Goal: Information Seeking & Learning: Learn about a topic

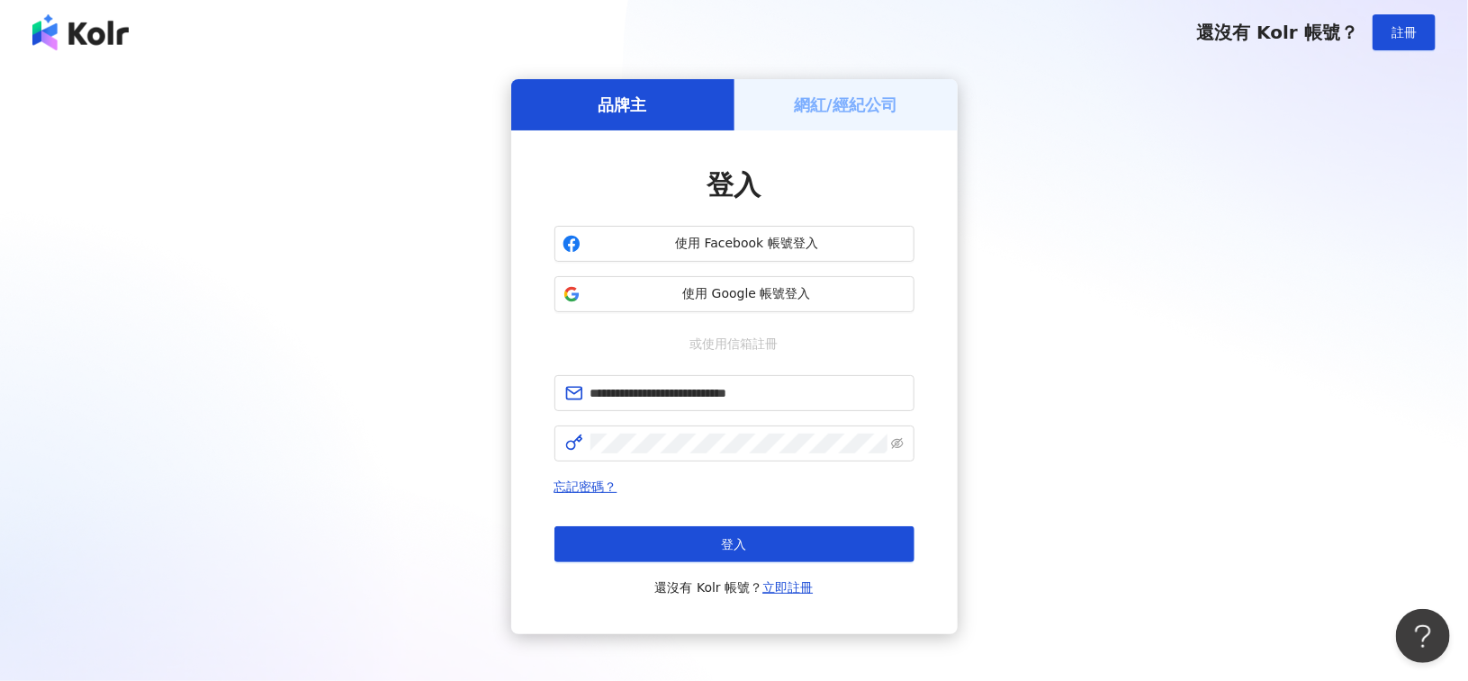
click at [680, 532] on button "登入" at bounding box center [734, 545] width 360 height 36
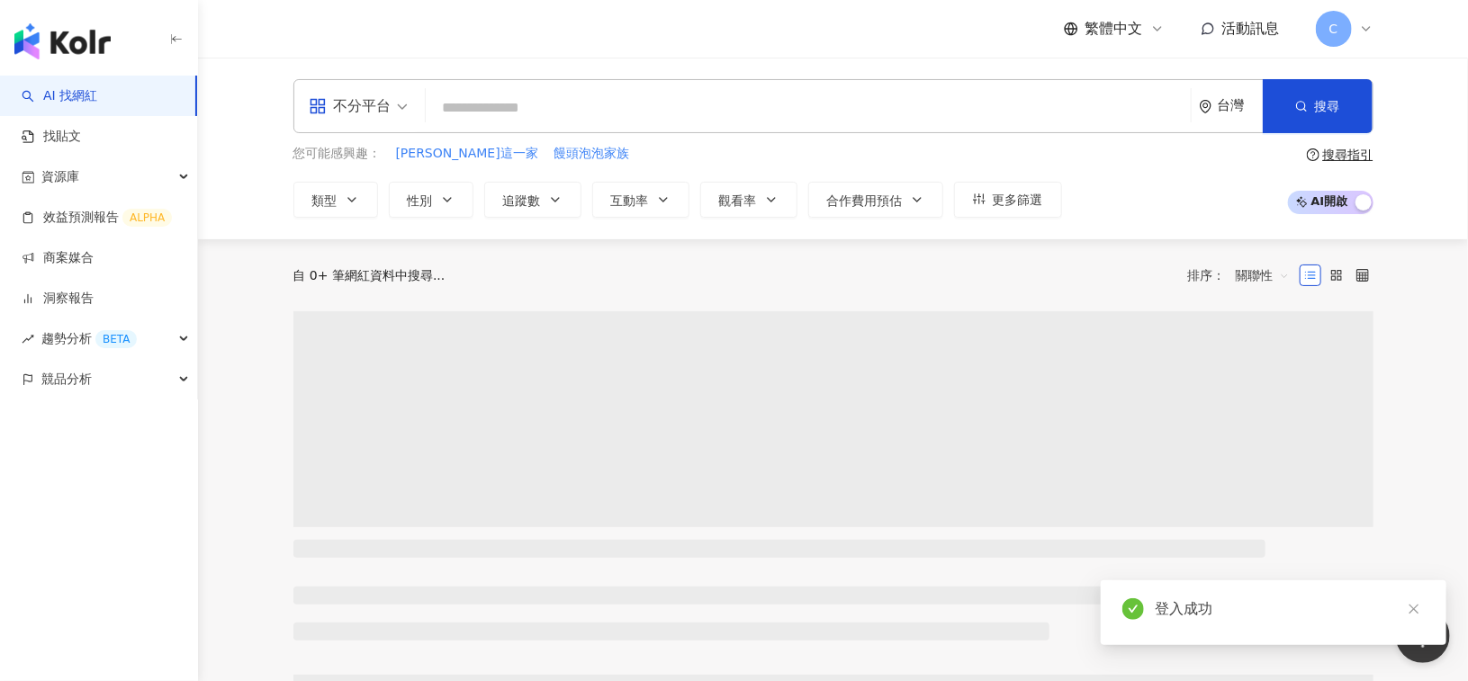
click at [519, 120] on input "search" at bounding box center [808, 108] width 751 height 34
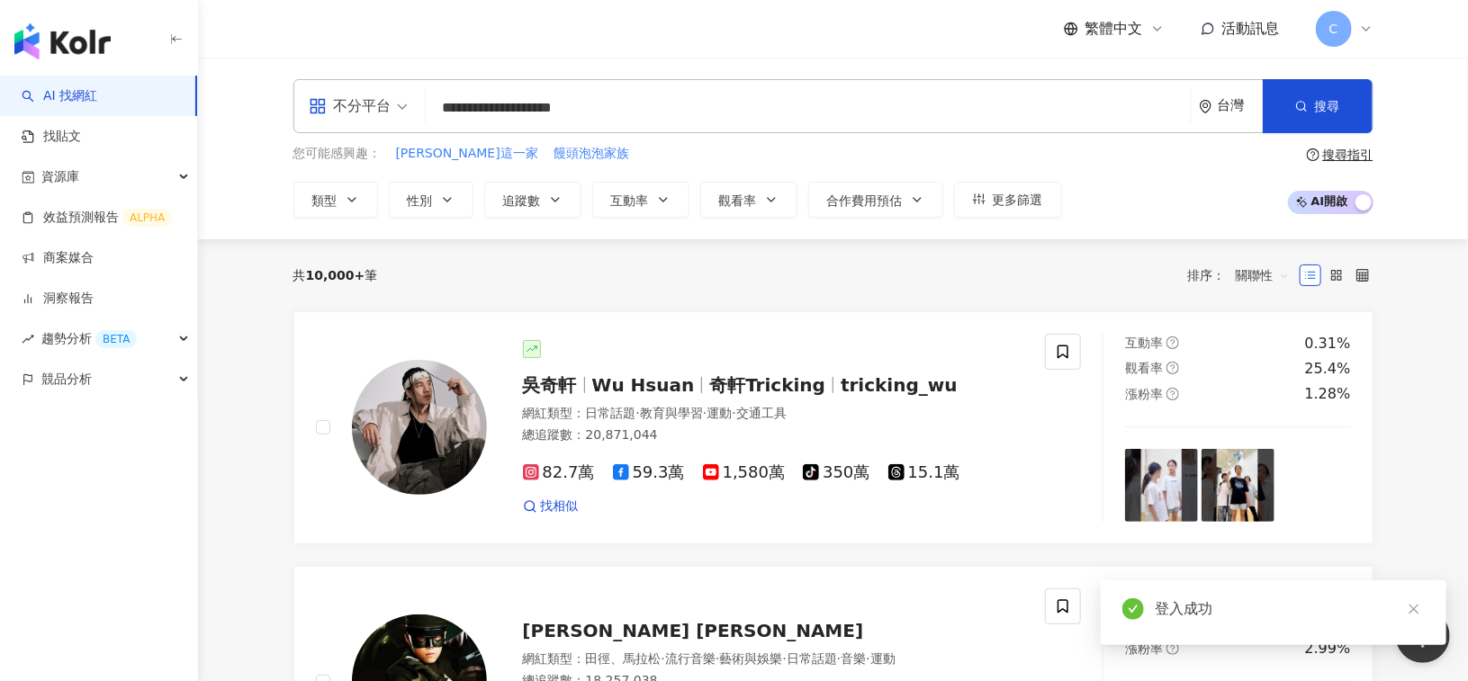
type input "**********"
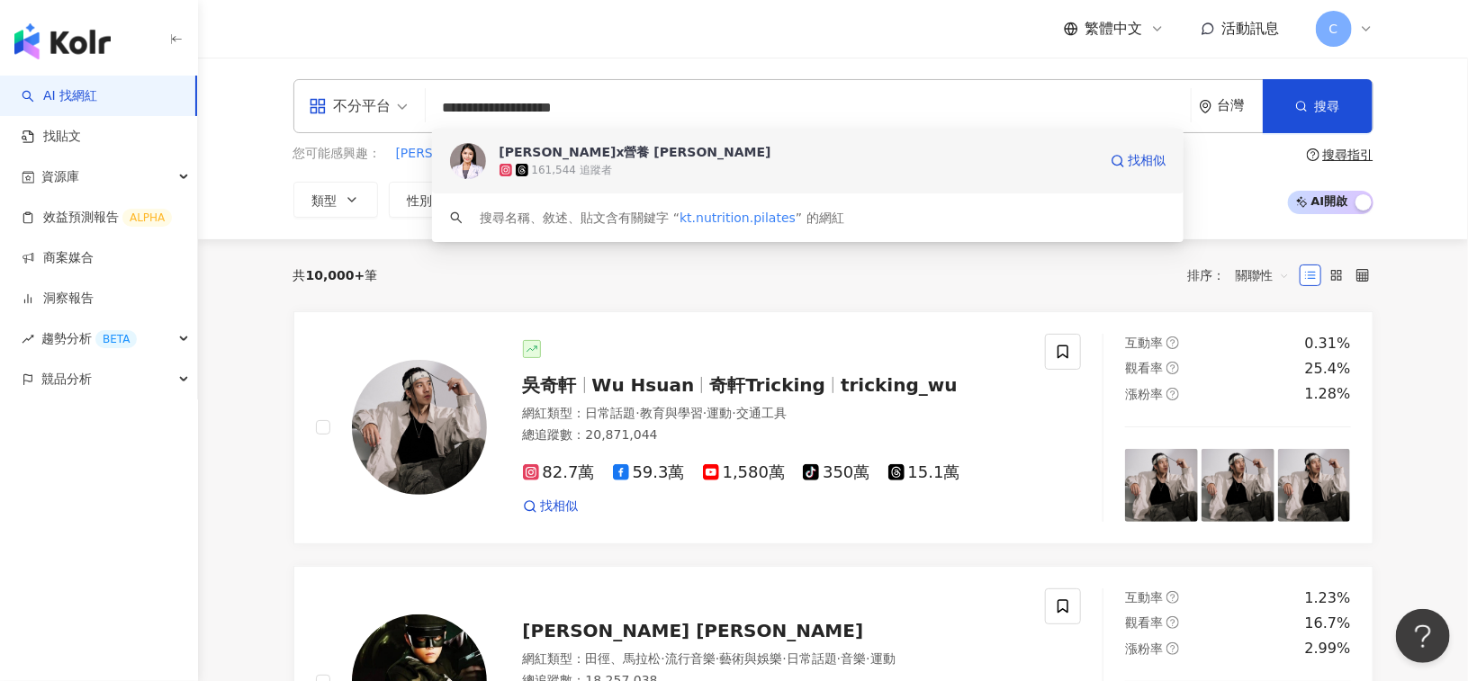
click at [592, 156] on div "[PERSON_NAME]x營養 [PERSON_NAME]" at bounding box center [636, 152] width 272 height 18
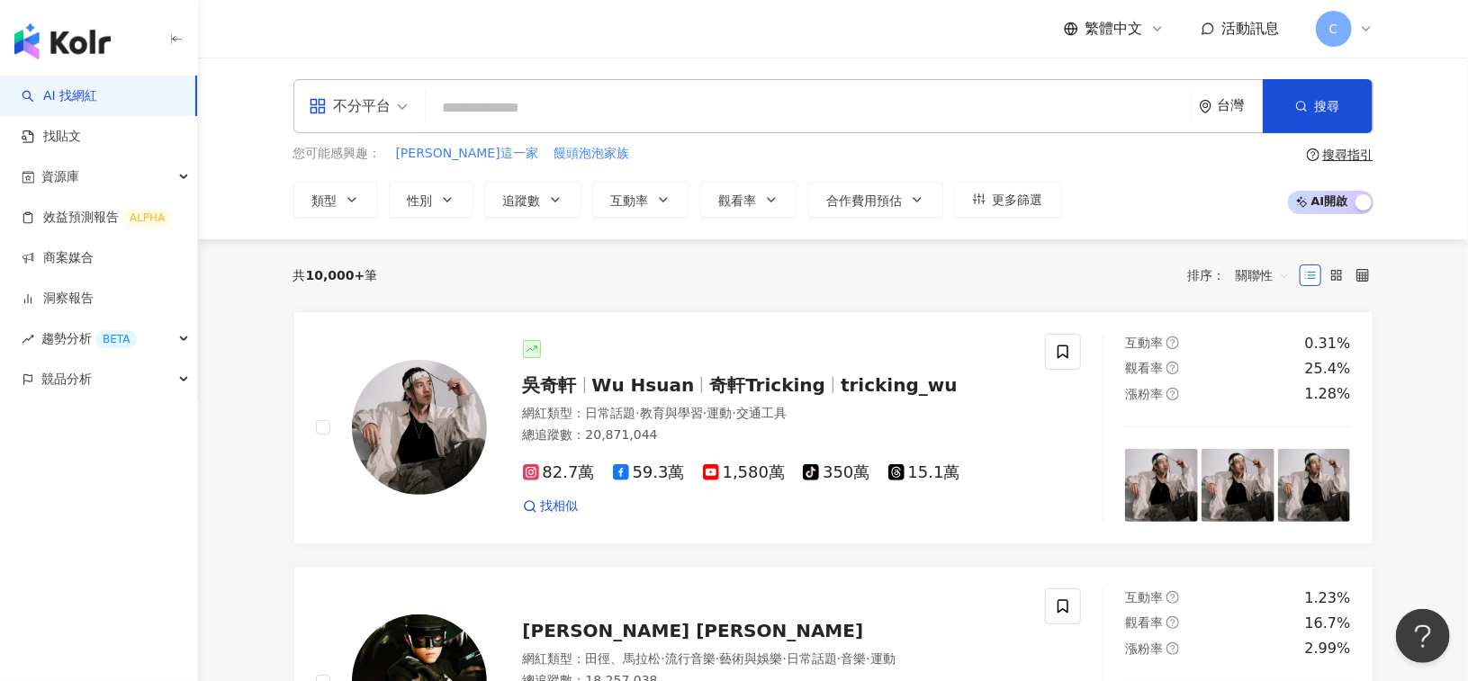
click at [499, 101] on input "search" at bounding box center [808, 108] width 751 height 34
paste input "**********"
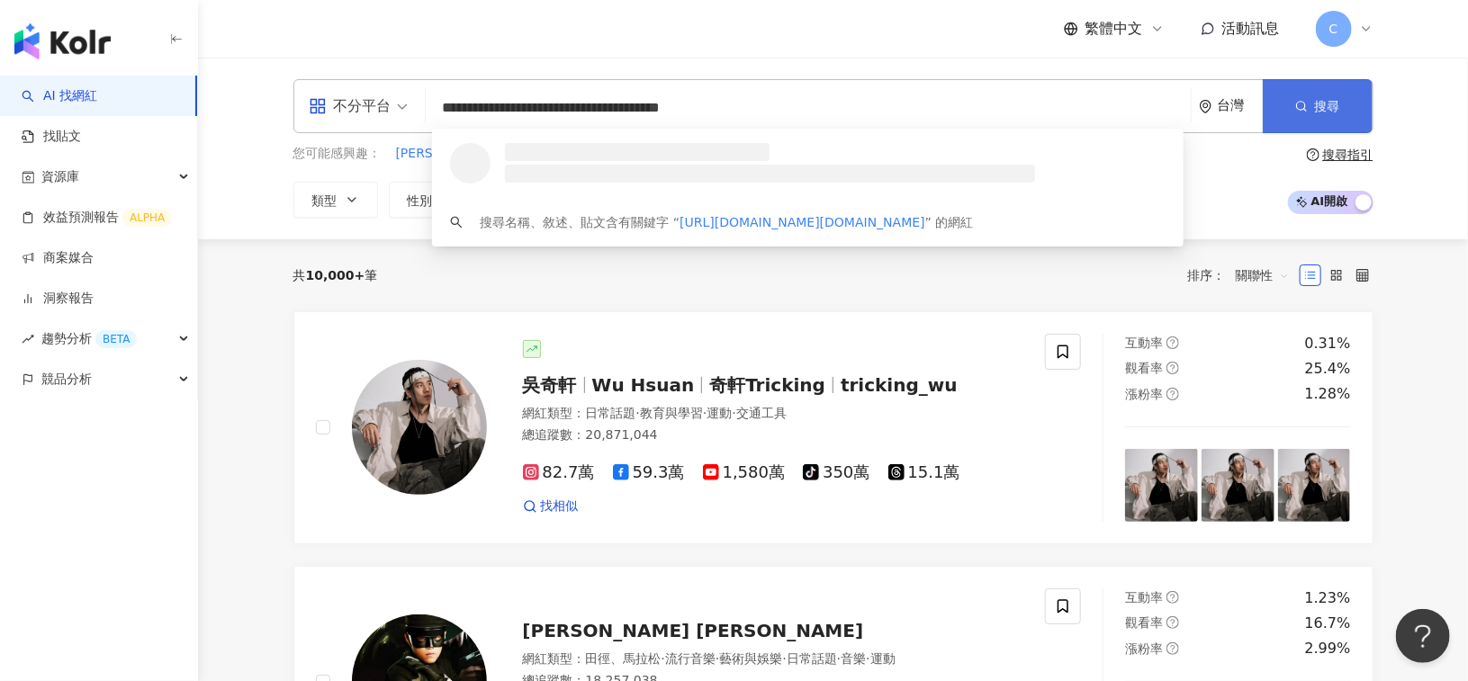
click at [1343, 116] on button "搜尋" at bounding box center [1318, 106] width 110 height 54
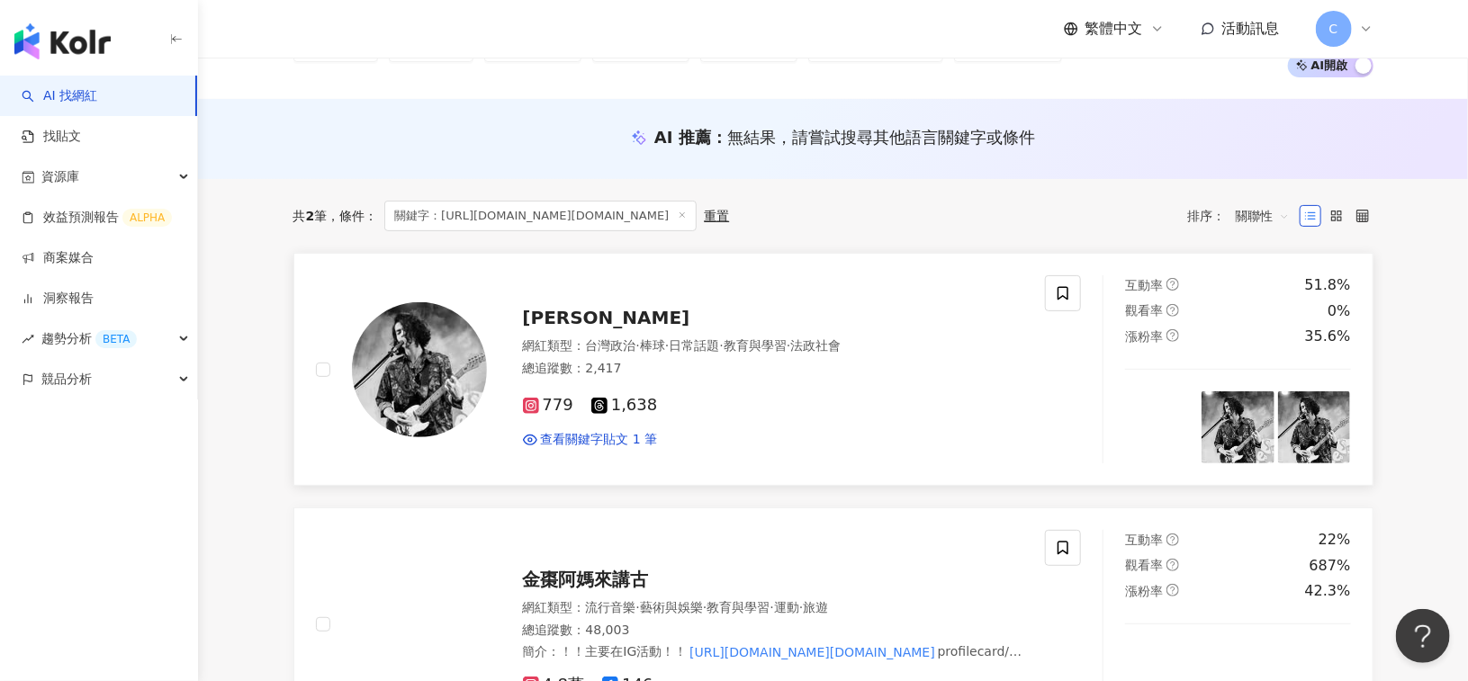
scroll to position [270, 0]
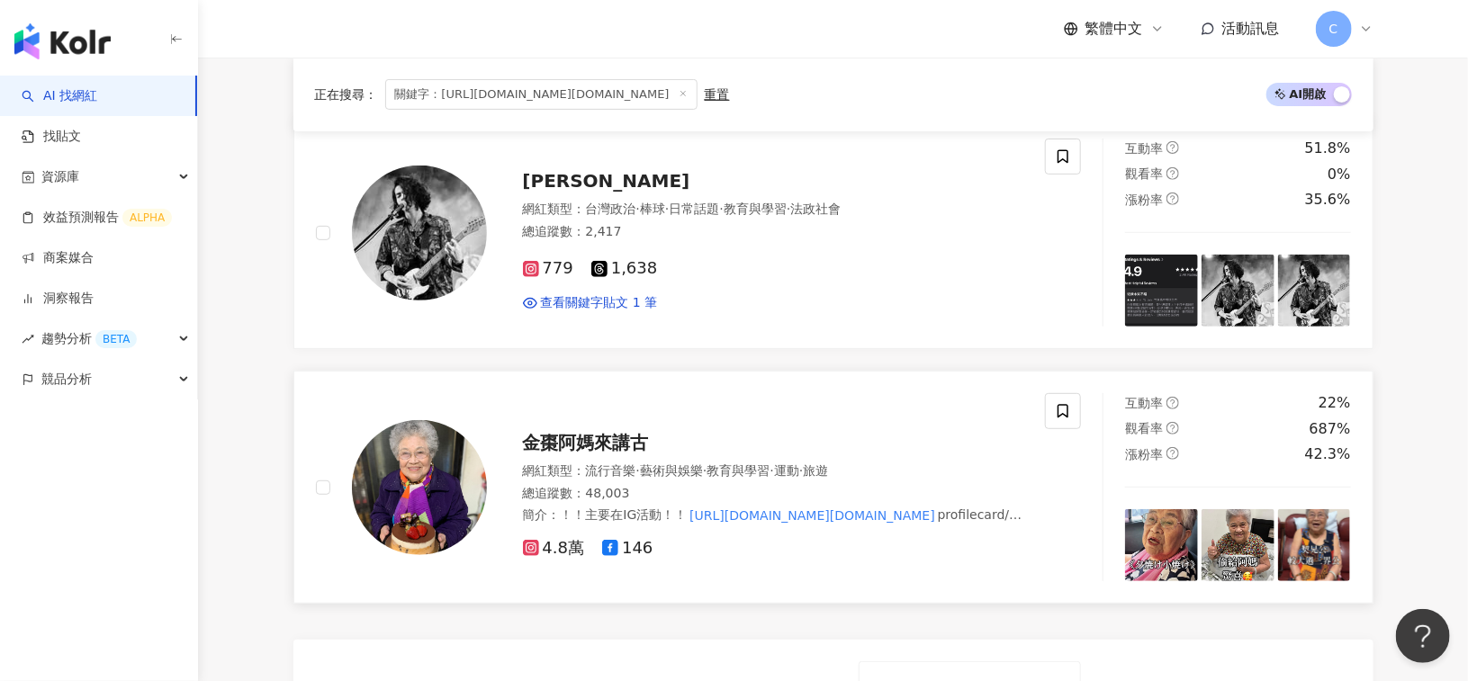
click at [590, 442] on span "金棗阿媽來講古" at bounding box center [586, 443] width 126 height 22
click at [472, 101] on span "關鍵字：https://www.instagram.com/kinso.ama1930/" at bounding box center [541, 94] width 312 height 31
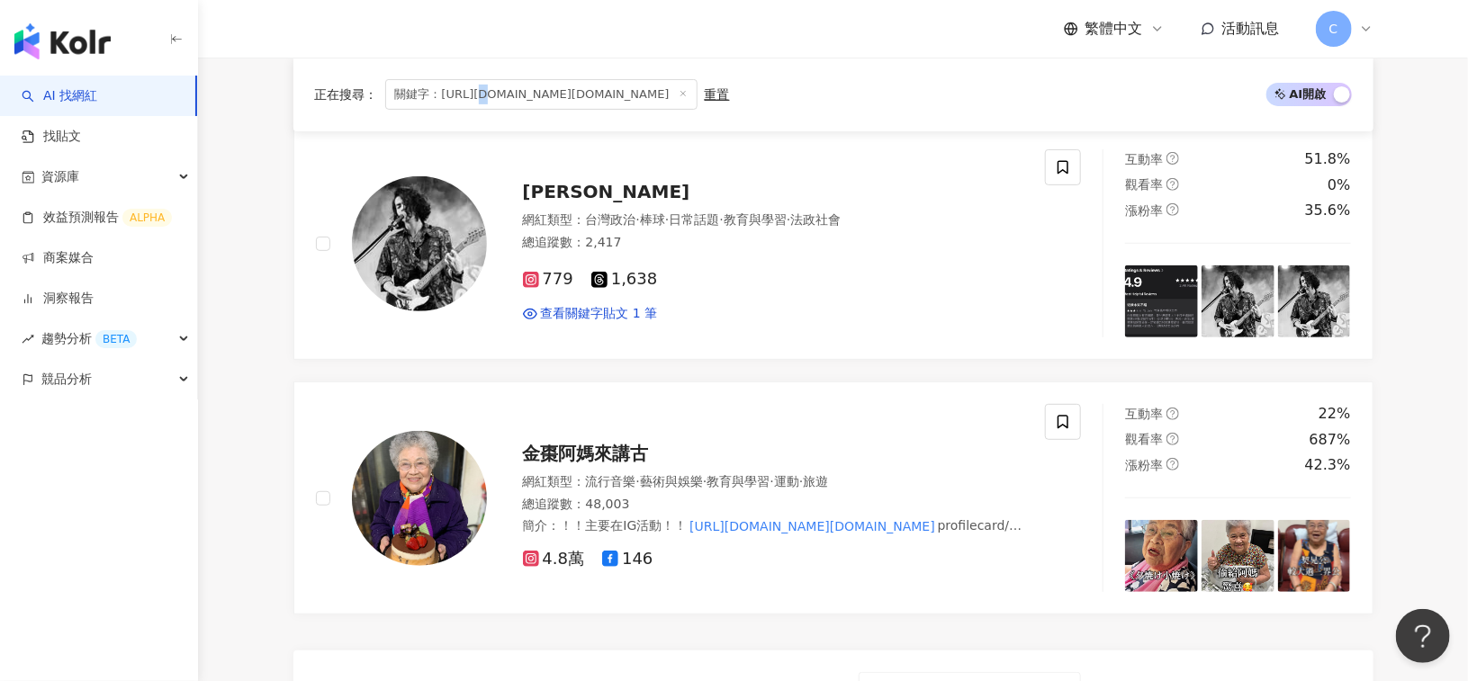
scroll to position [0, 0]
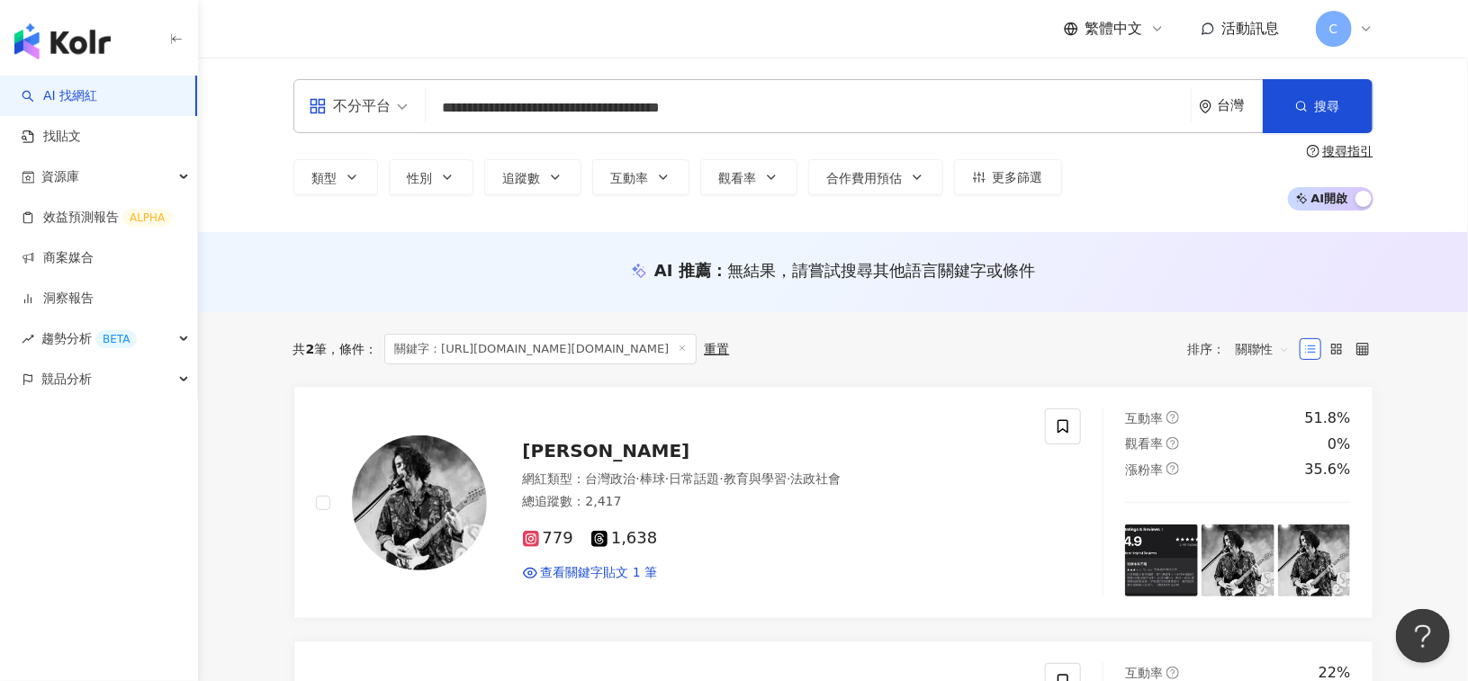
drag, startPoint x: 823, startPoint y: 112, endPoint x: 295, endPoint y: 108, distance: 527.4
click at [295, 108] on div "**********" at bounding box center [833, 106] width 1080 height 54
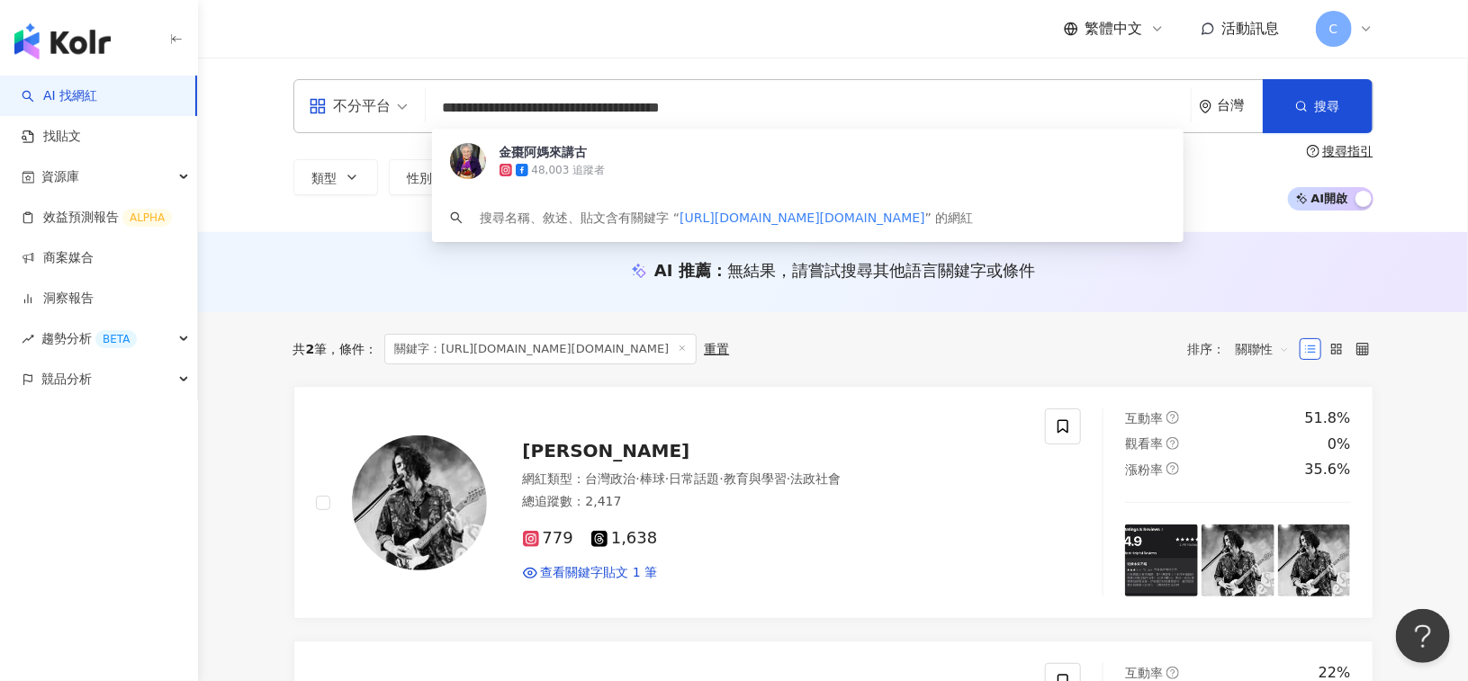
paste input "search"
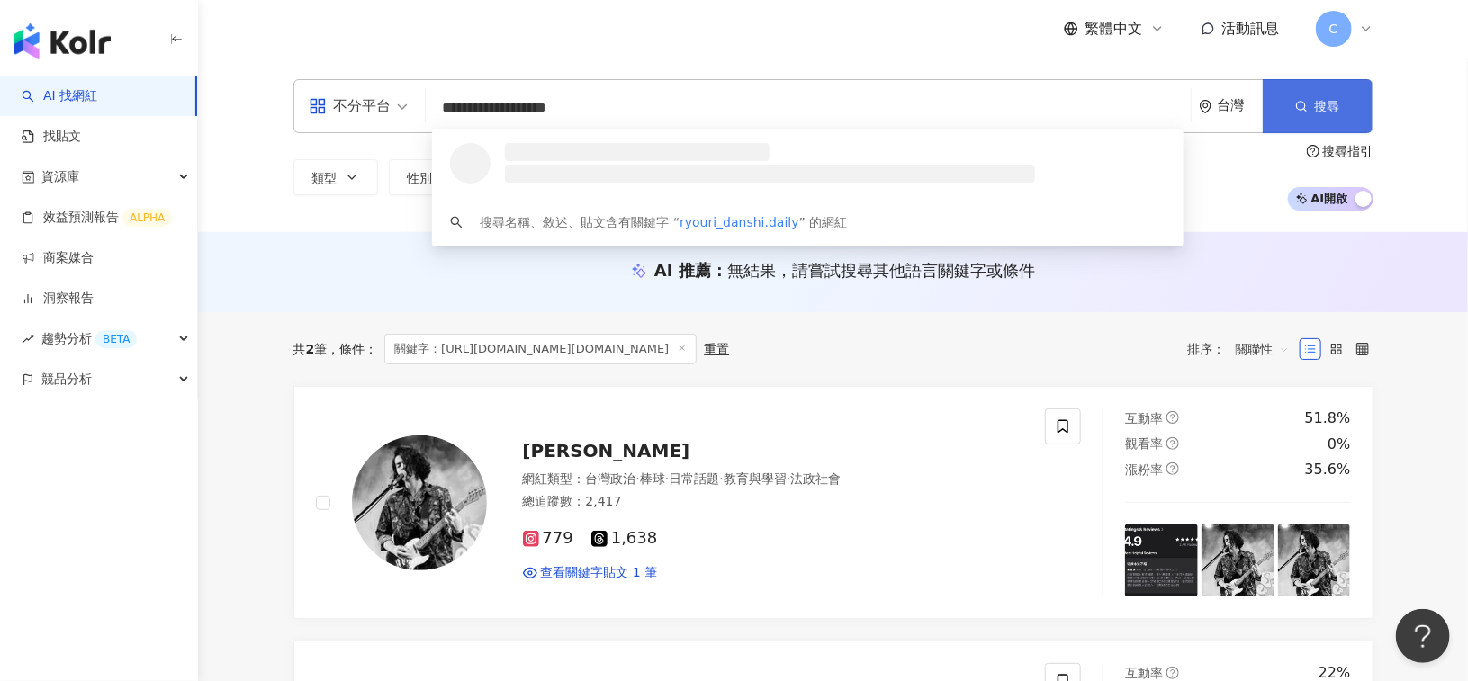
type input "**********"
click at [1324, 104] on span "搜尋" at bounding box center [1327, 106] width 25 height 14
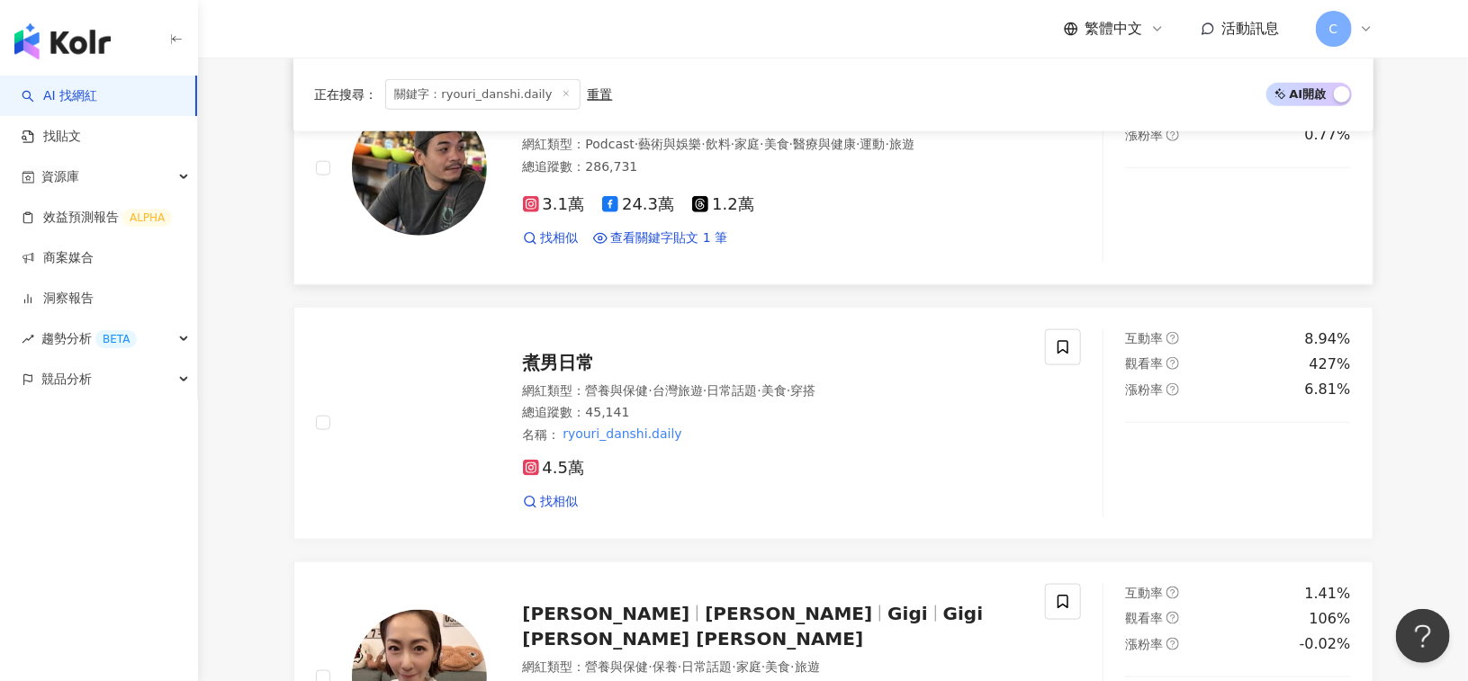
scroll to position [990, 0]
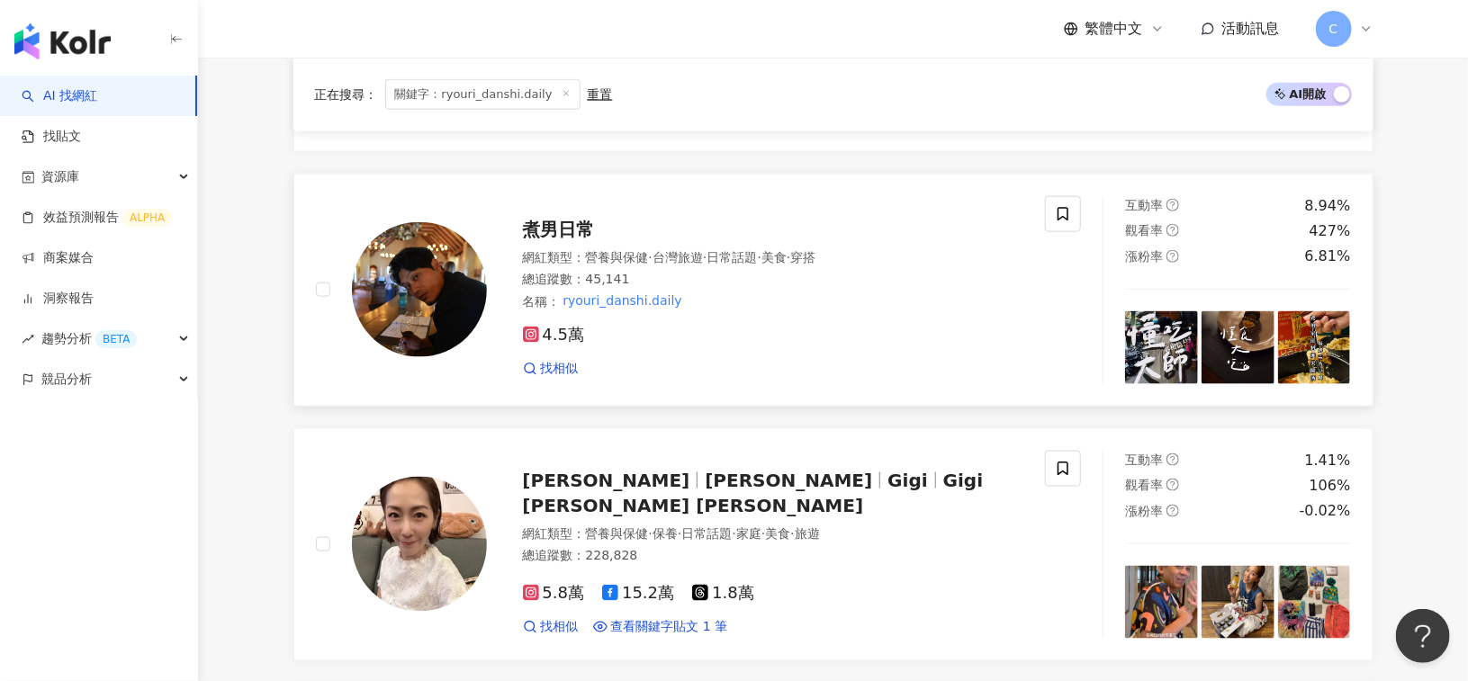
click at [568, 219] on span "煮男日常" at bounding box center [559, 230] width 72 height 22
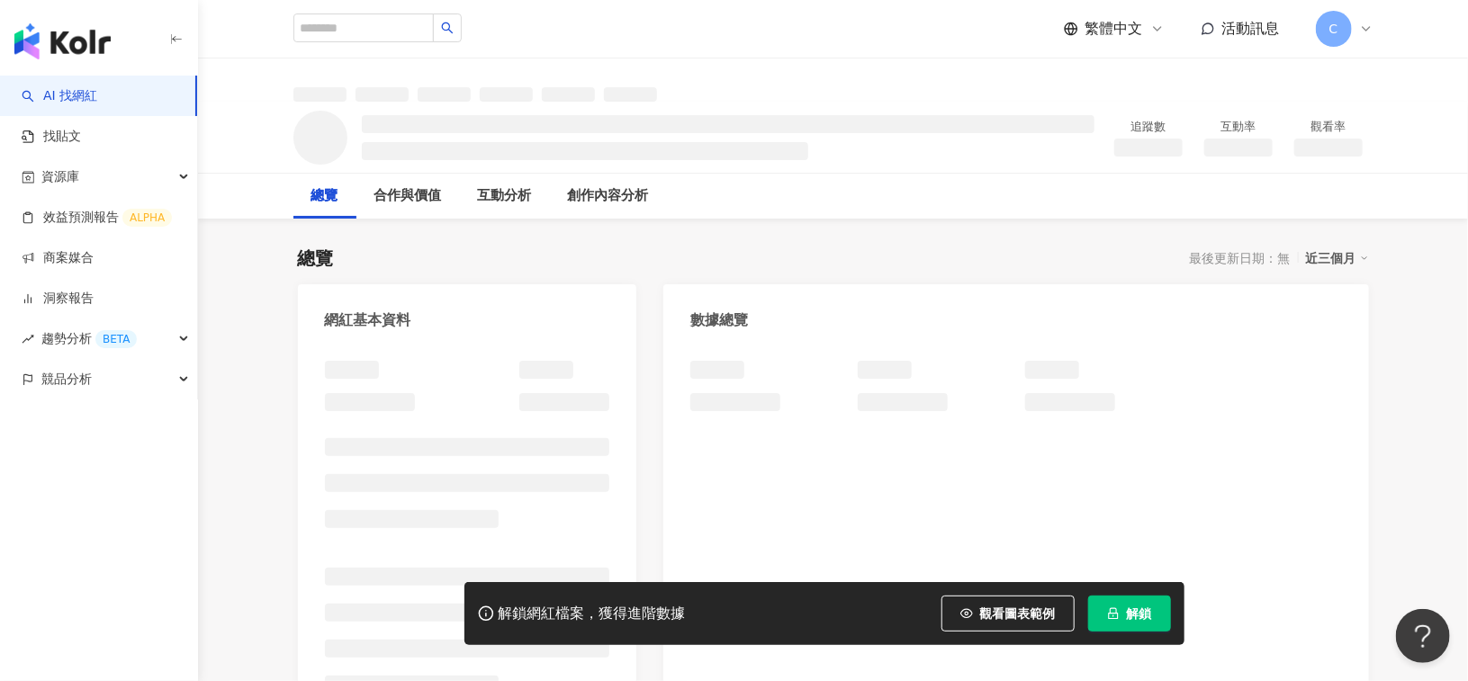
click at [1146, 618] on span "解鎖" at bounding box center [1139, 614] width 25 height 14
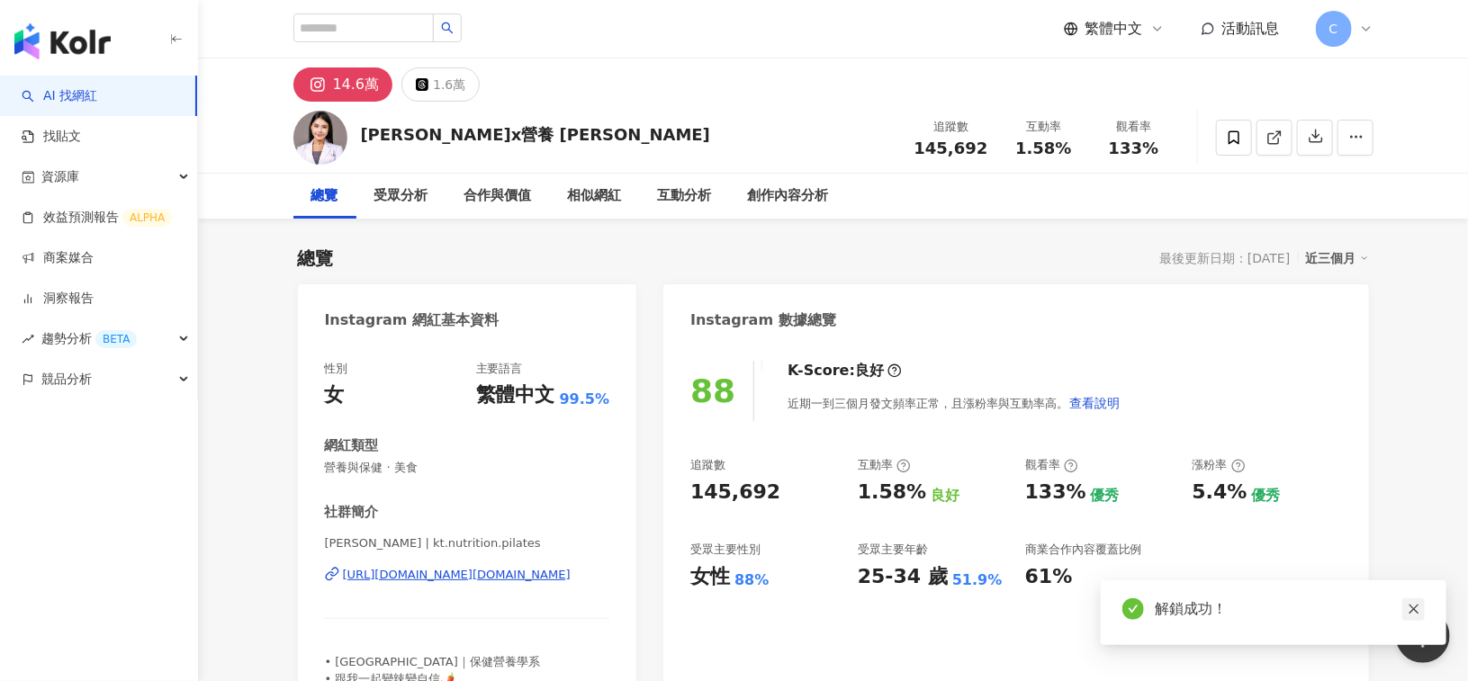
click at [1414, 611] on icon "close" at bounding box center [1414, 609] width 13 height 13
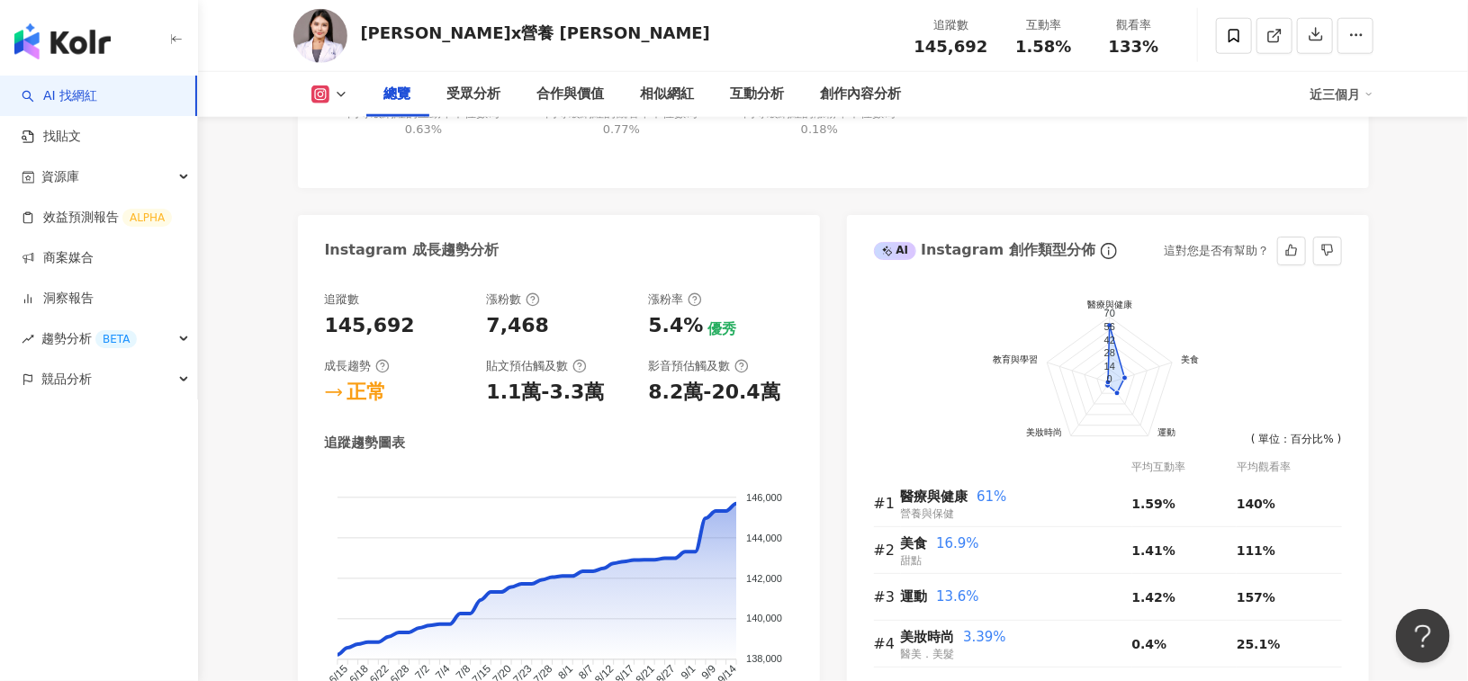
scroll to position [1080, 0]
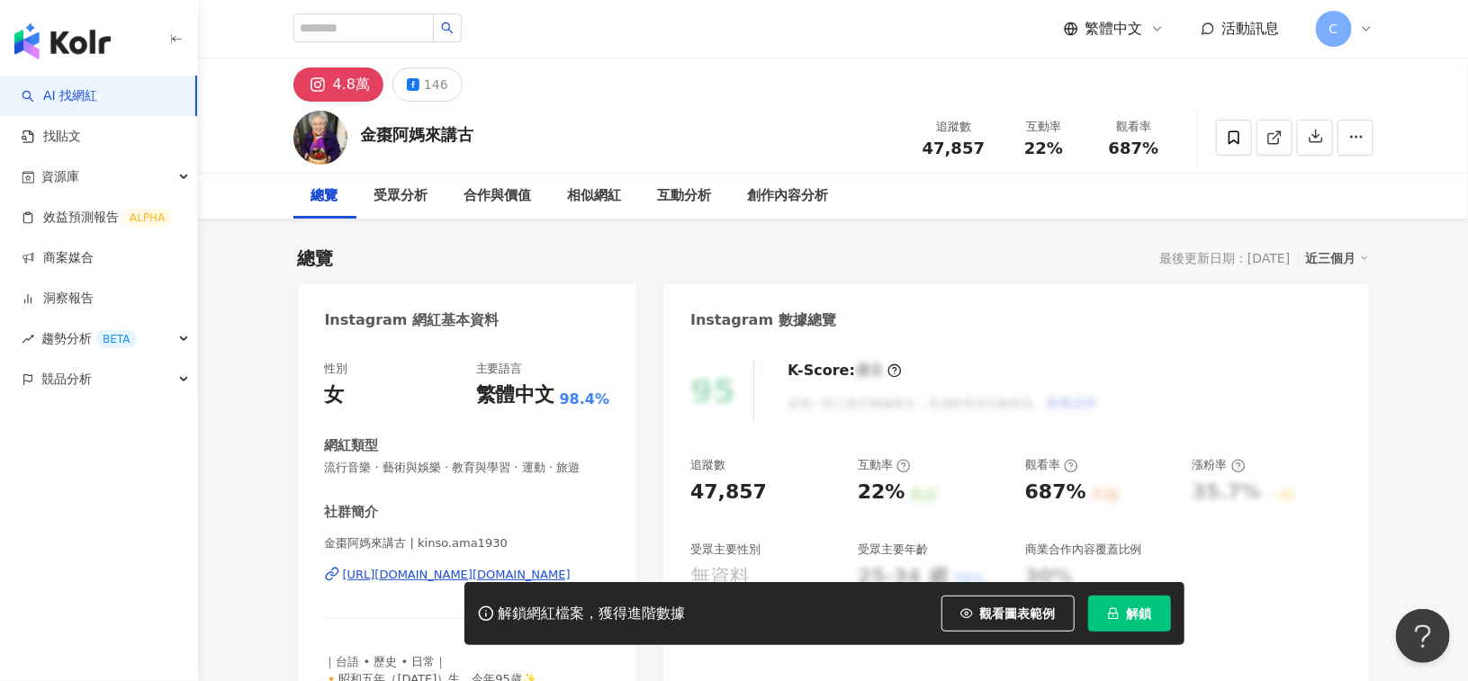
click at [1146, 613] on span "解鎖" at bounding box center [1139, 614] width 25 height 14
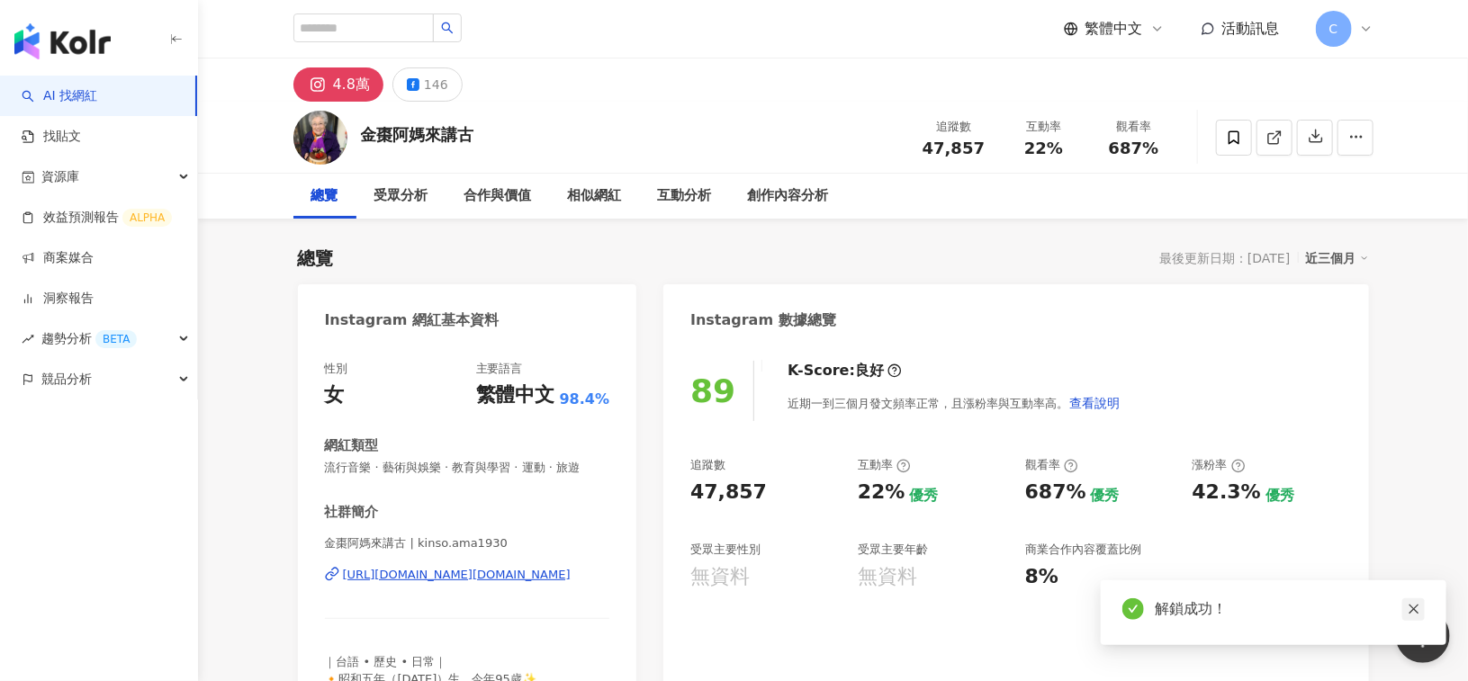
click at [1413, 615] on icon "close" at bounding box center [1414, 609] width 13 height 13
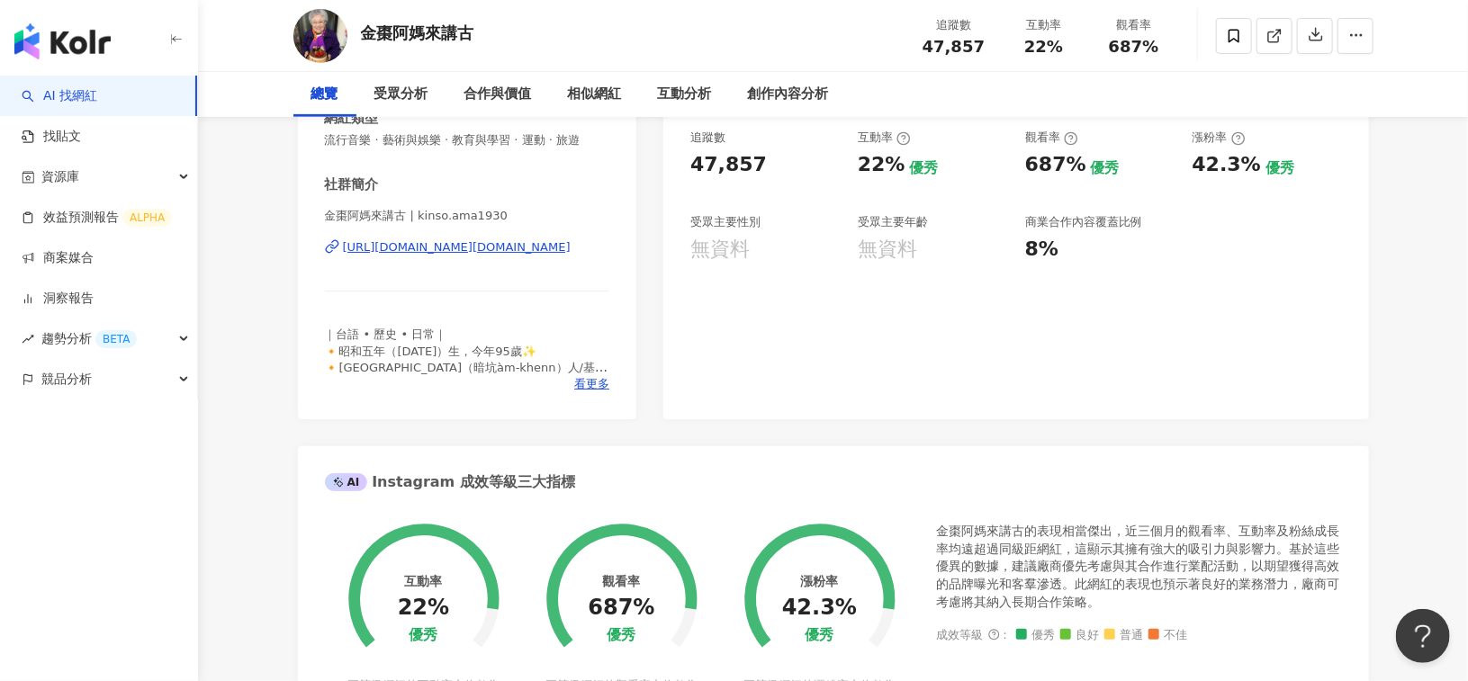
scroll to position [360, 0]
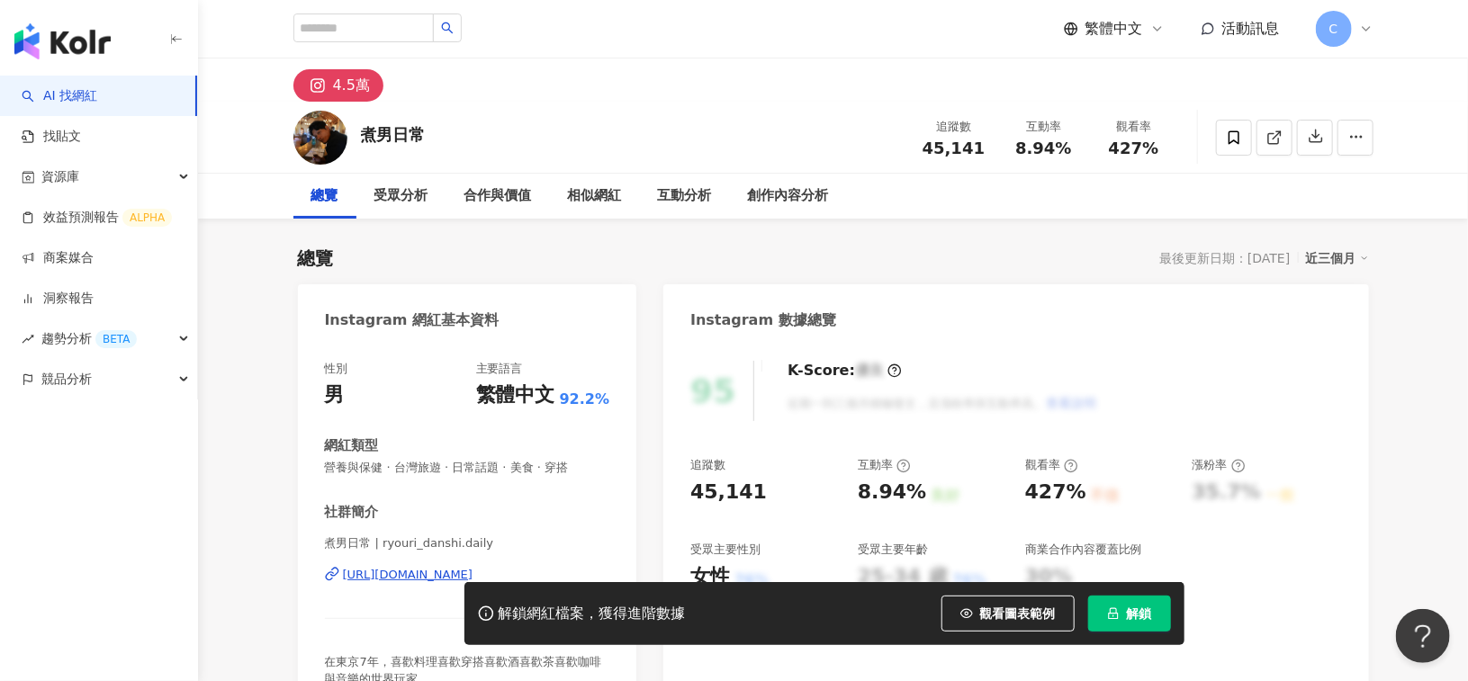
click at [1138, 602] on button "解鎖" at bounding box center [1129, 614] width 83 height 36
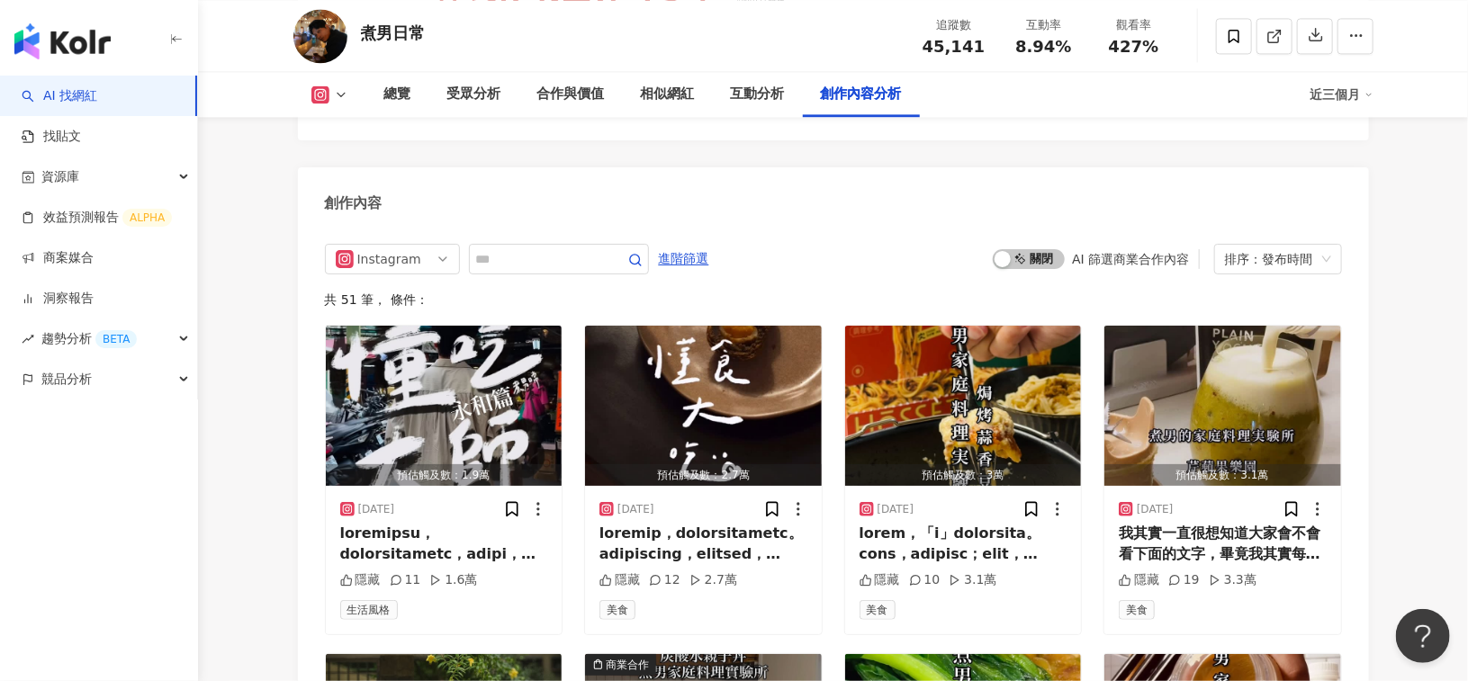
scroll to position [5760, 0]
